Goal: Check status: Check status

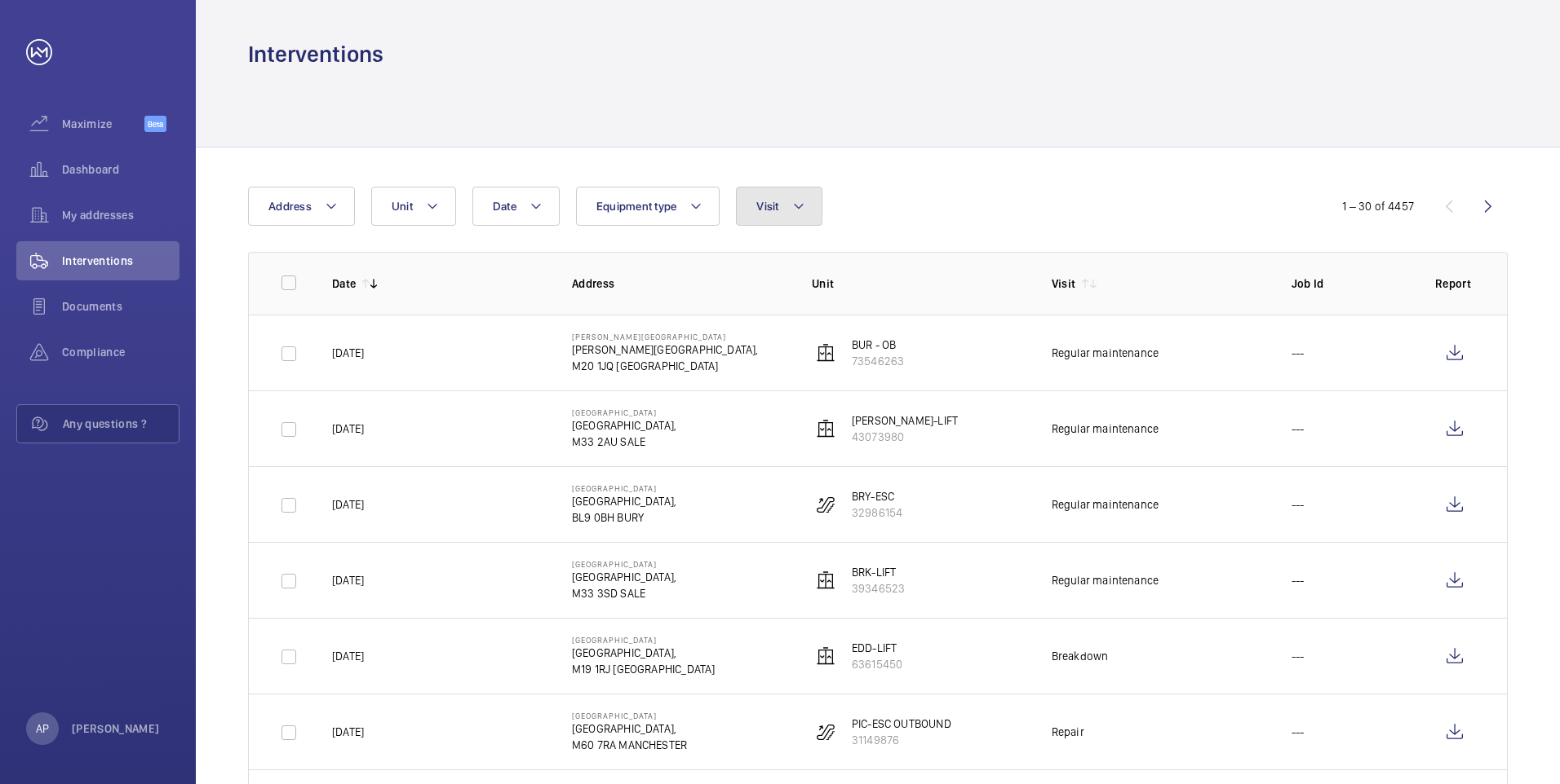
click at [783, 211] on button "Visit" at bounding box center [778, 206] width 86 height 39
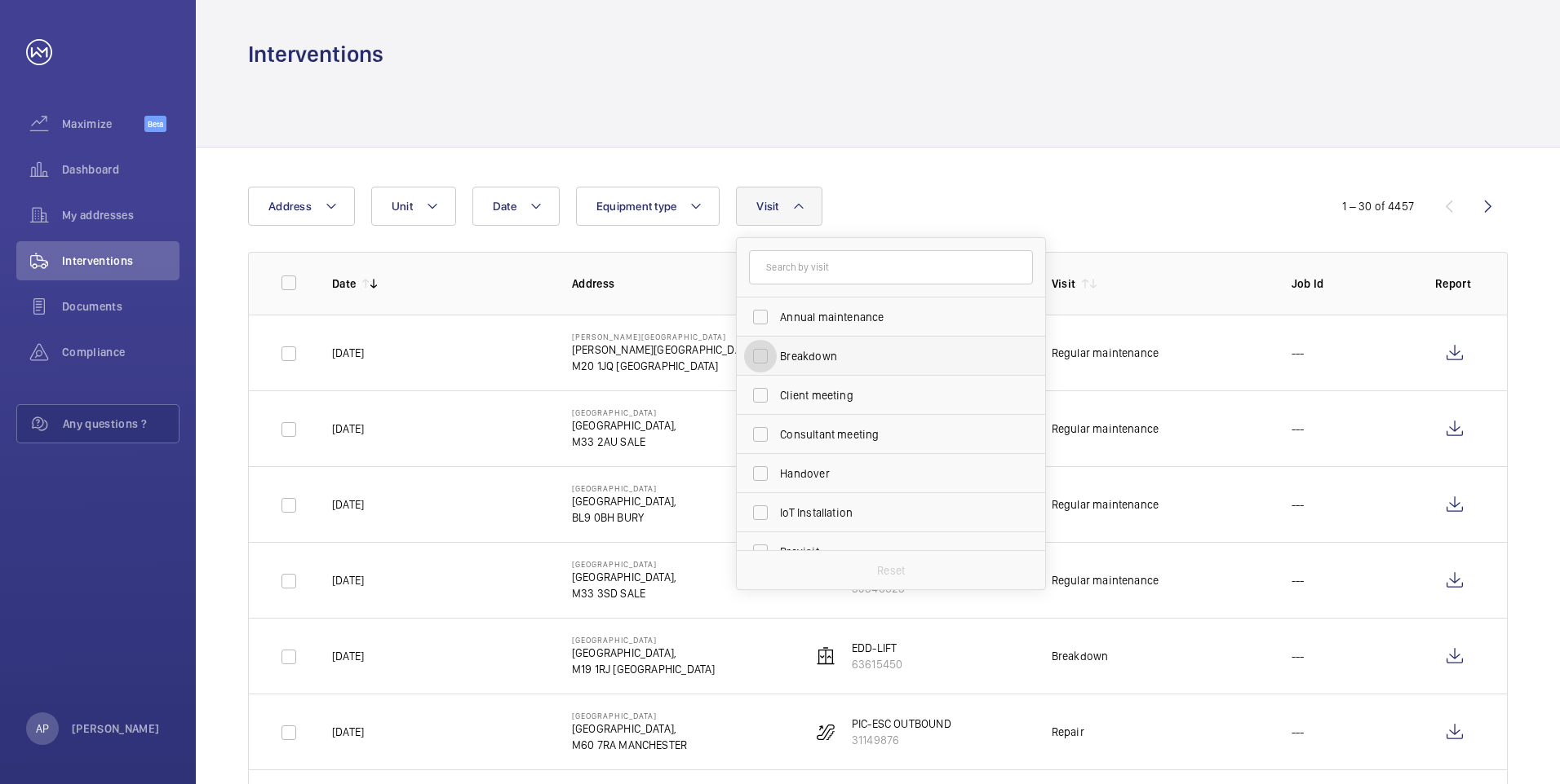
click at [764, 355] on input "Breakdown" at bounding box center [760, 357] width 33 height 33
checkbox input "true"
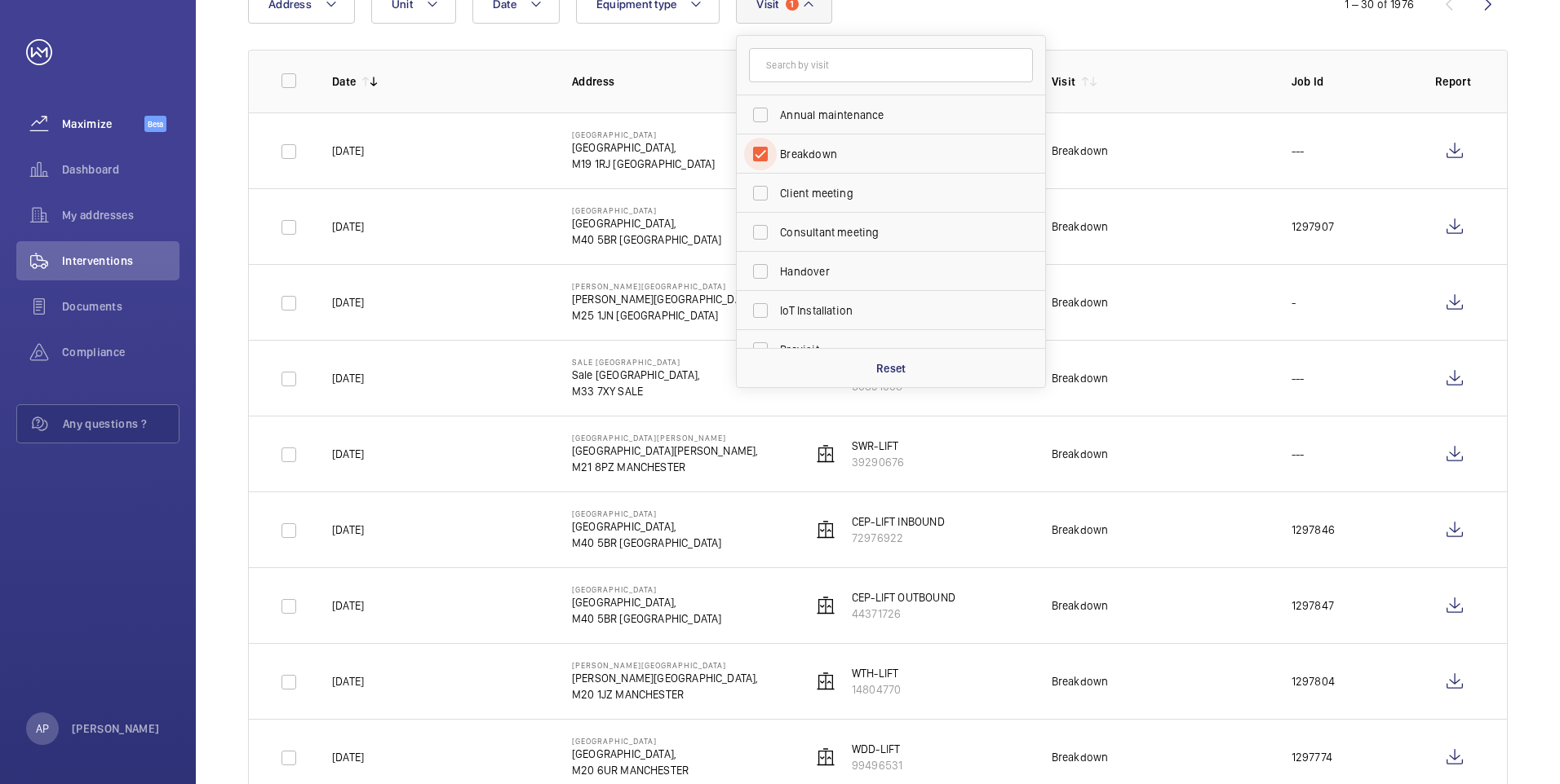
scroll to position [163, 0]
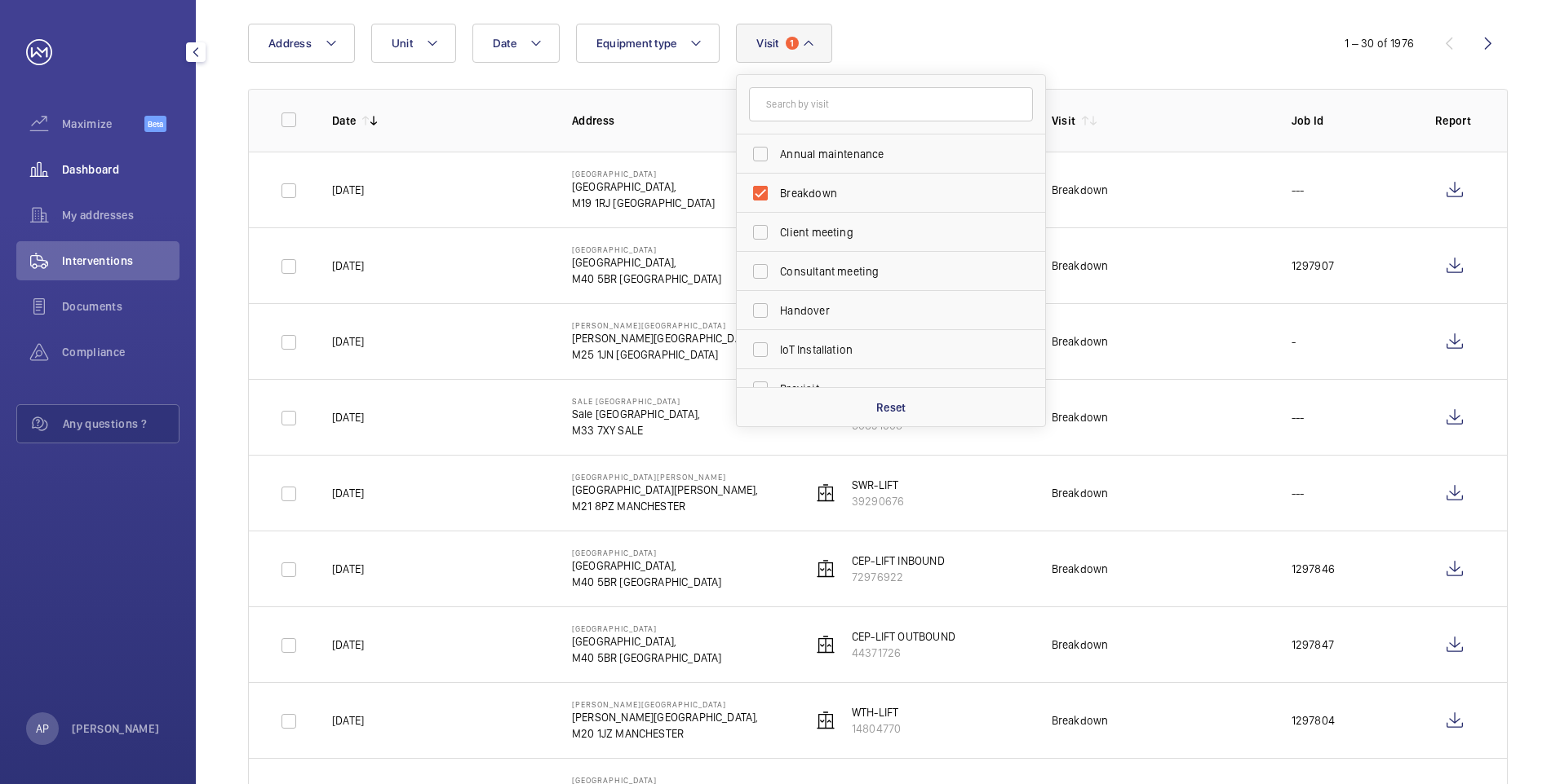
click at [74, 163] on span "Dashboard" at bounding box center [121, 170] width 118 height 16
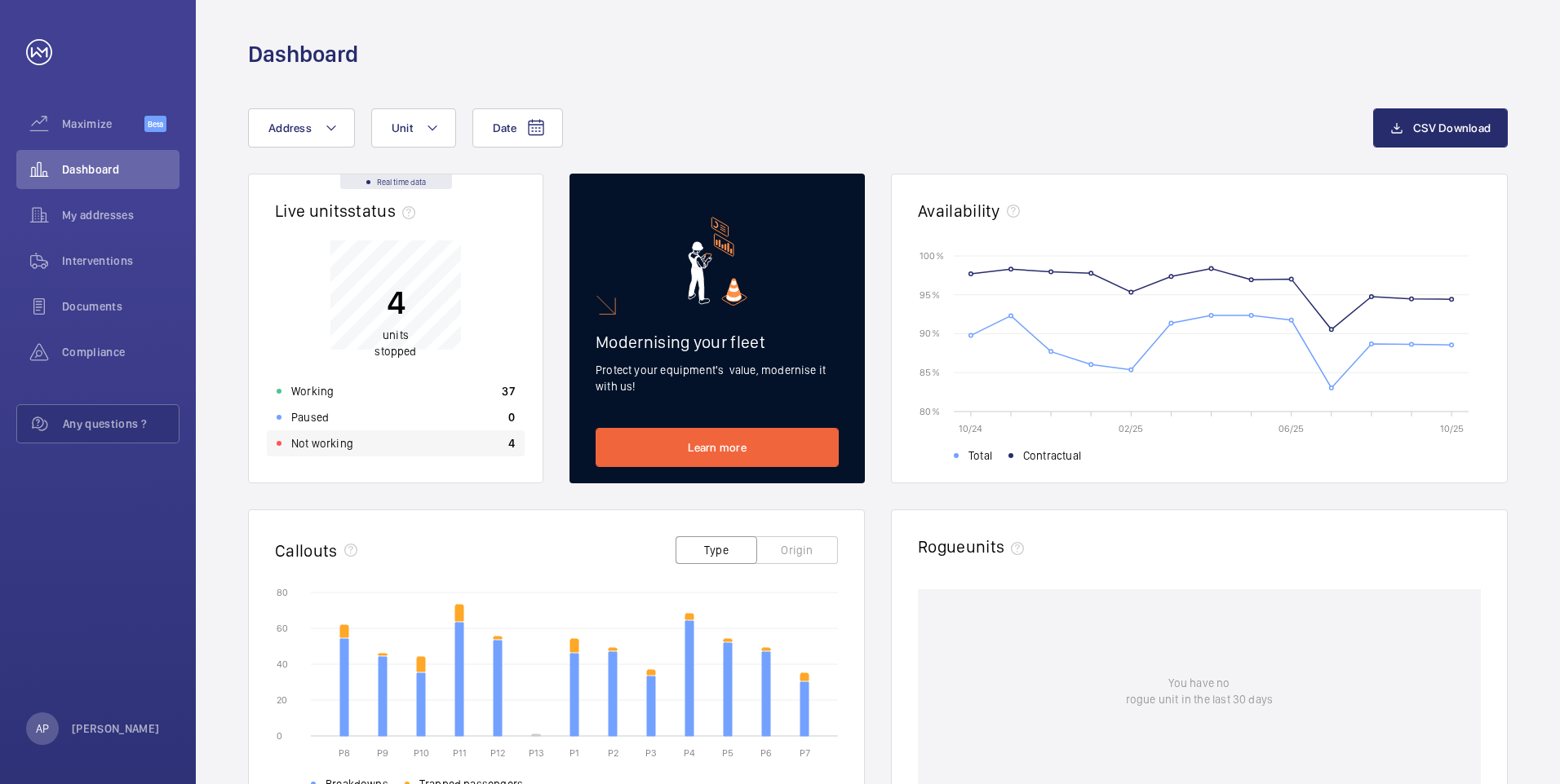
click at [332, 444] on p "Not working" at bounding box center [322, 443] width 62 height 16
